Goal: Information Seeking & Learning: Learn about a topic

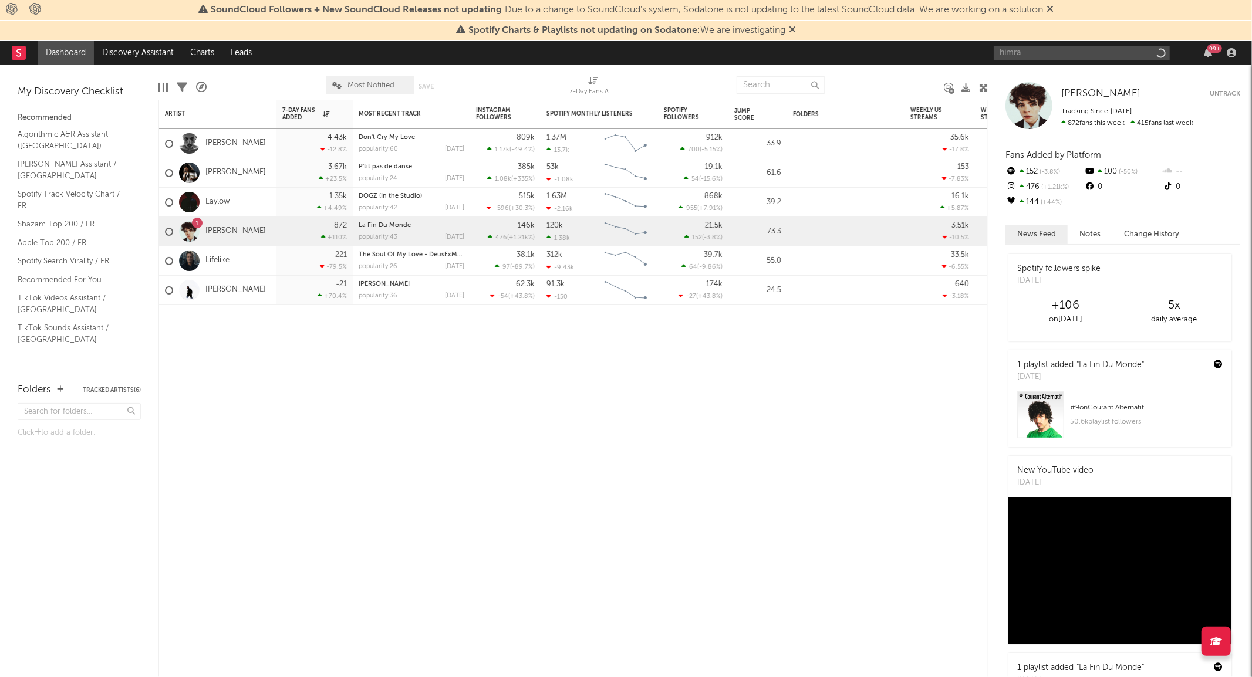
type input "himra"
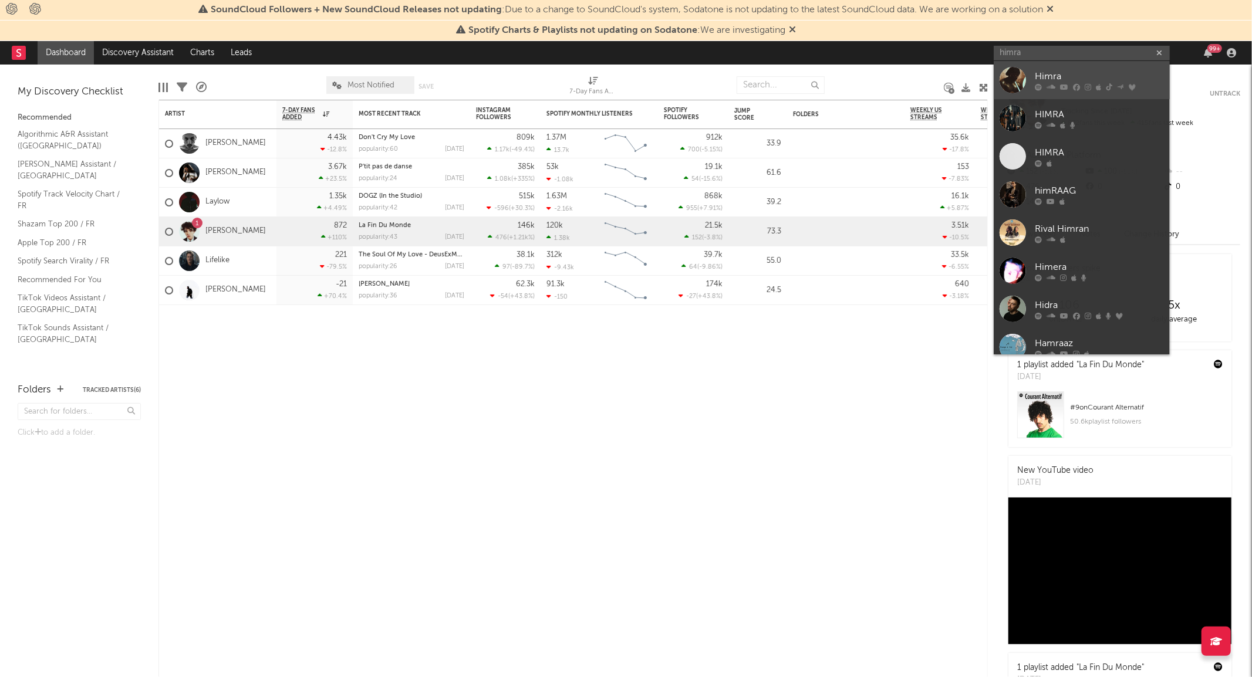
click at [1060, 81] on div "Himra" at bounding box center [1099, 77] width 129 height 14
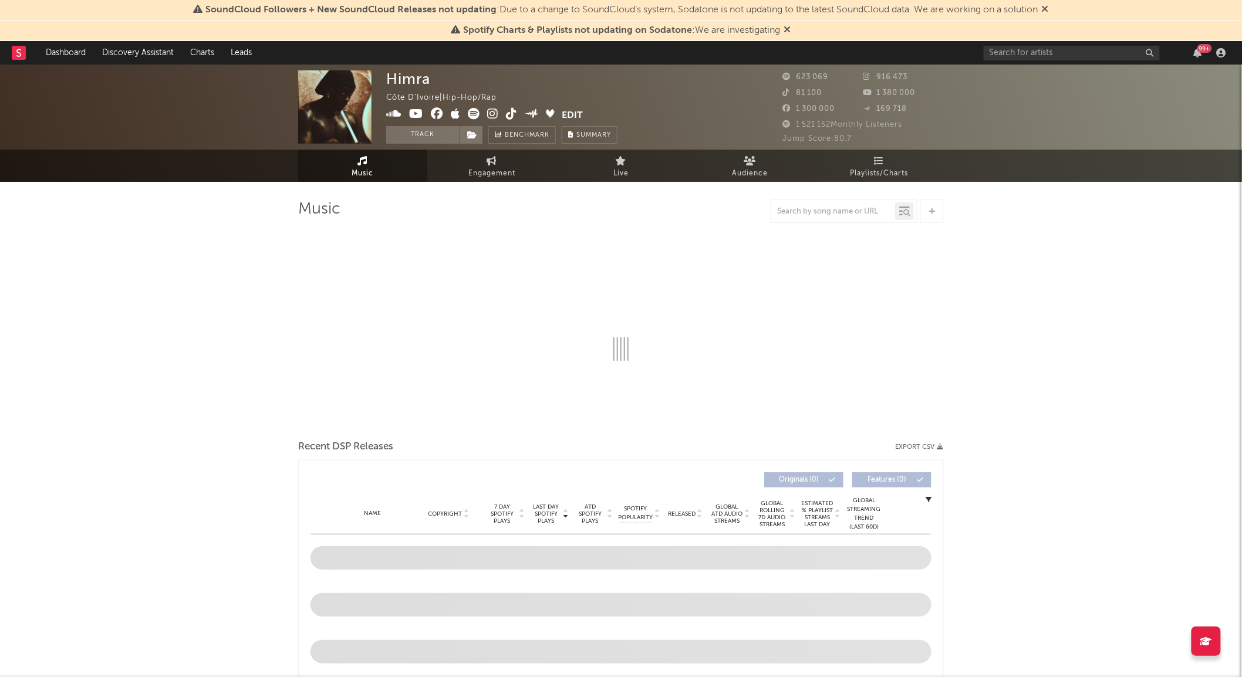
select select "6m"
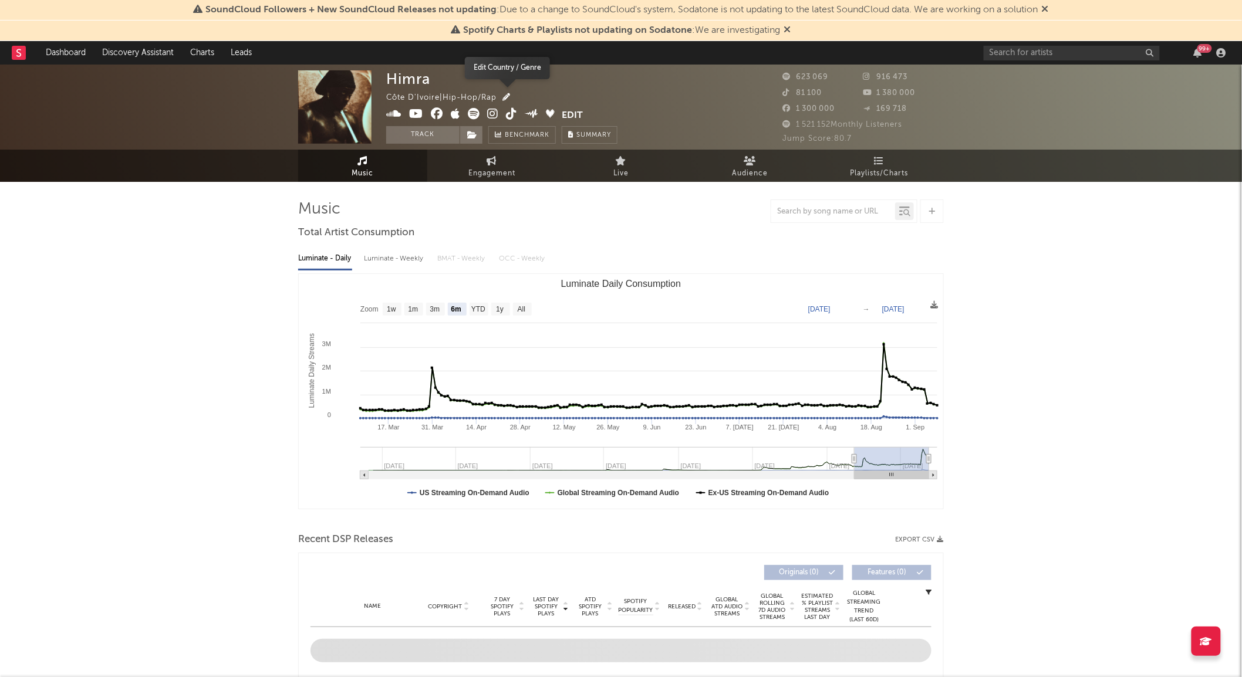
click at [509, 97] on icon "button" at bounding box center [506, 97] width 8 height 8
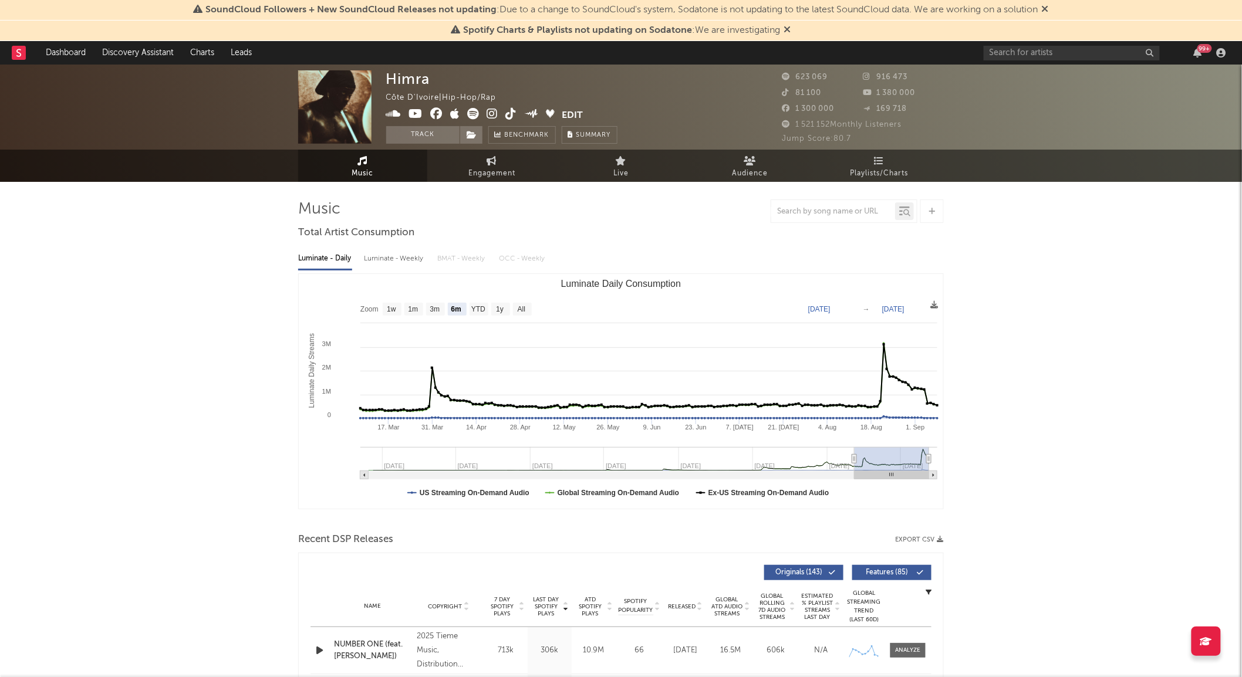
click at [1022, 278] on div "× Edit Country / Genre Override Sodatone's calculated values for location, genr…" at bounding box center [621, 338] width 1242 height 677
click at [1066, 50] on input "text" at bounding box center [1072, 53] width 176 height 15
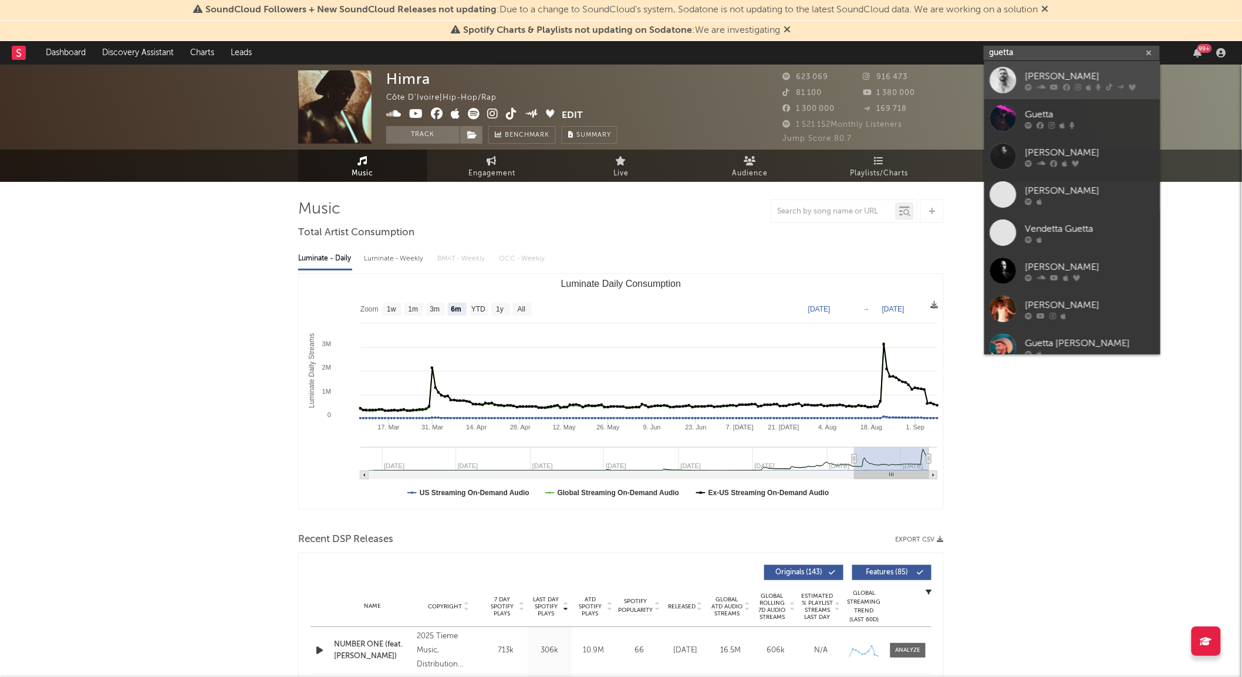
type input "guetta"
click at [1066, 79] on div "[PERSON_NAME]" at bounding box center [1089, 76] width 129 height 14
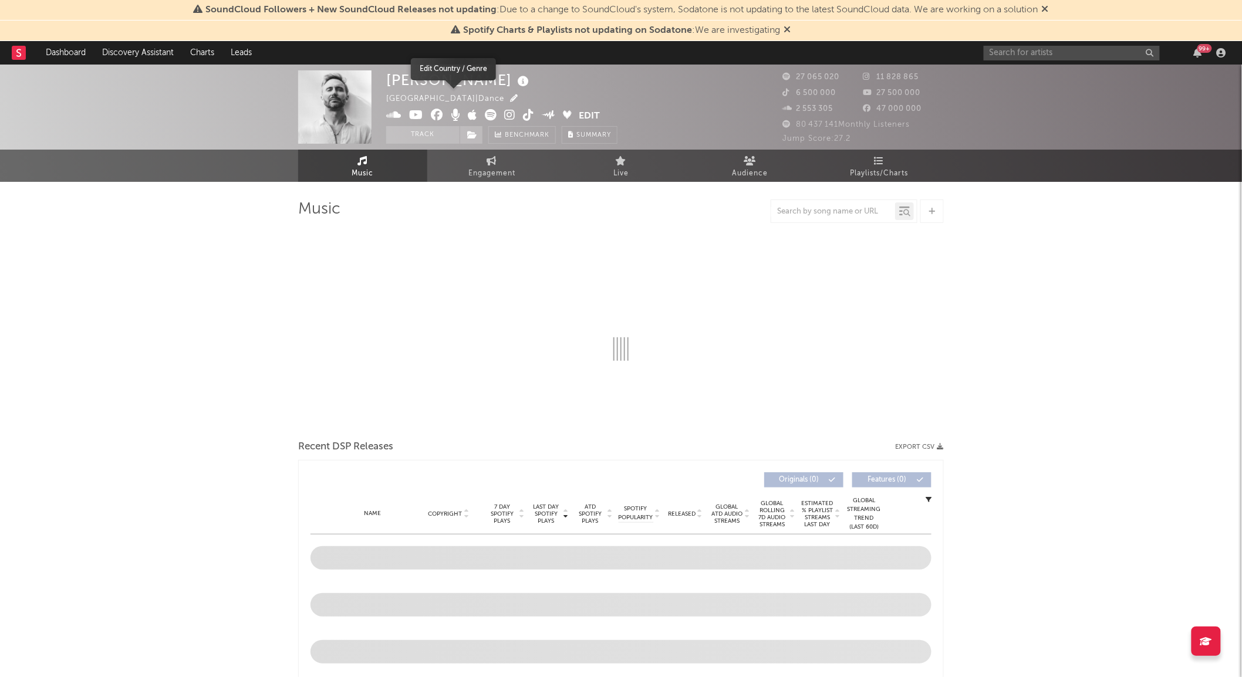
select select "6m"
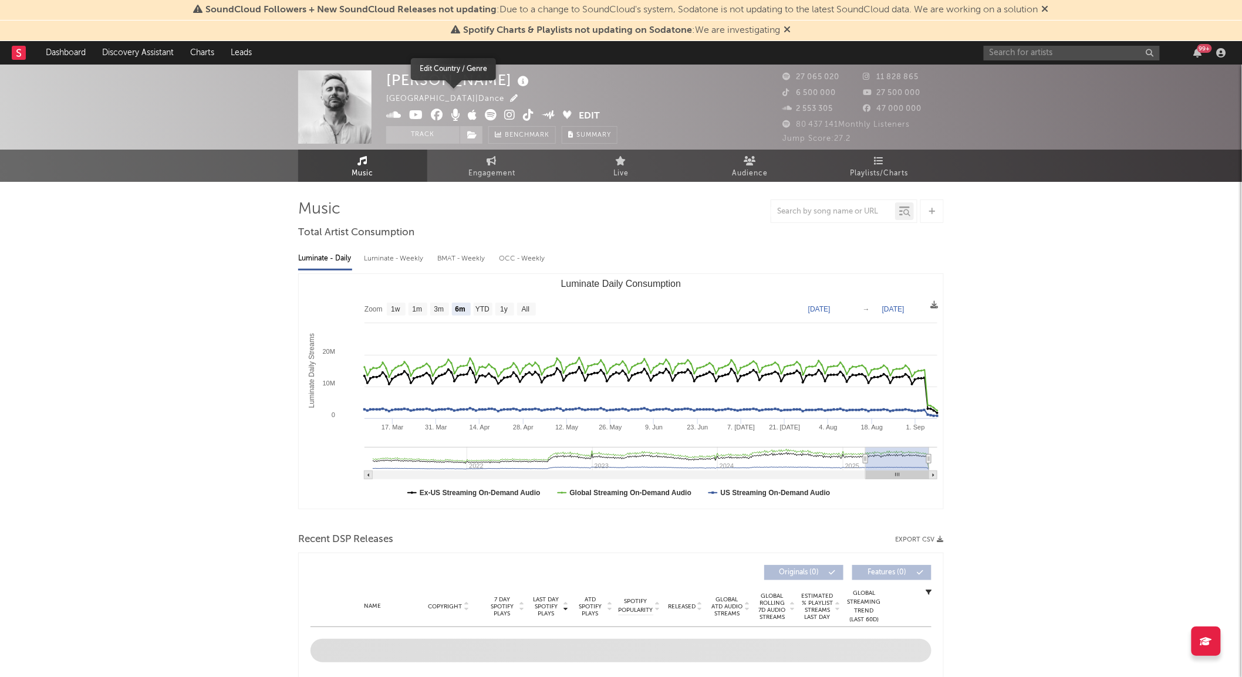
click at [510, 99] on icon "button" at bounding box center [514, 98] width 8 height 8
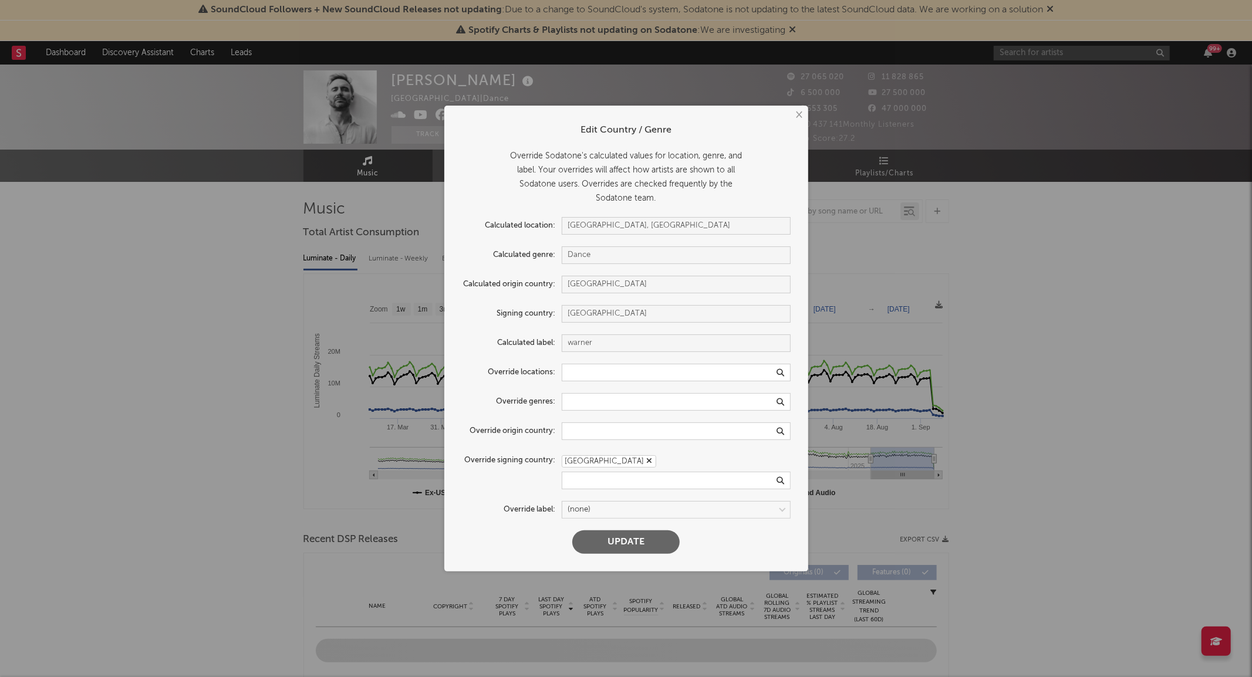
click at [1133, 290] on div "× Edit Country / Genre Override Sodatone's calculated values for location, genr…" at bounding box center [626, 338] width 1252 height 677
